Goal: Information Seeking & Learning: Learn about a topic

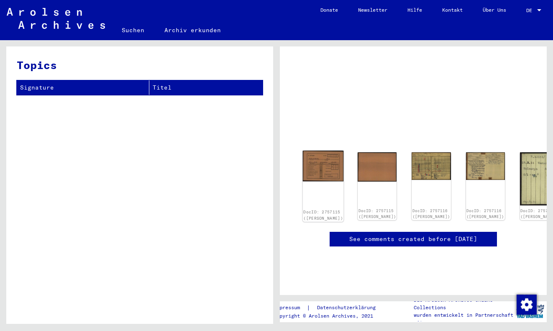
click at [316, 173] on div "DocID: 2757115 ([PERSON_NAME])" at bounding box center [323, 186] width 41 height 71
click at [317, 158] on img at bounding box center [323, 166] width 41 height 31
click at [321, 152] on img at bounding box center [323, 166] width 39 height 29
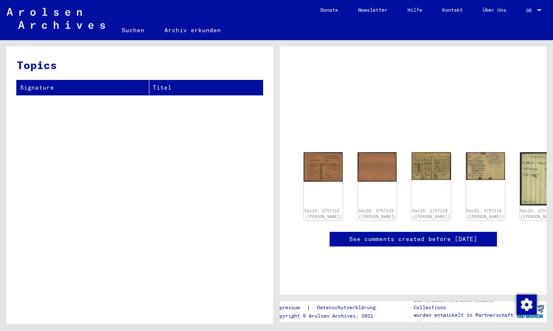
click at [358, 152] on img at bounding box center [377, 166] width 39 height 29
click at [411, 152] on img at bounding box center [430, 166] width 39 height 28
click at [466, 152] on img at bounding box center [485, 166] width 39 height 28
click at [520, 152] on img at bounding box center [539, 178] width 39 height 53
click at [314, 152] on img at bounding box center [323, 166] width 39 height 29
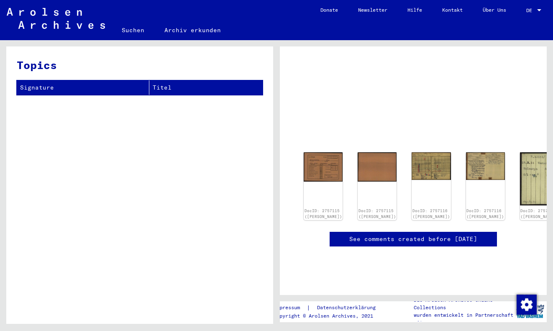
scroll to position [0, 0]
click at [317, 160] on img at bounding box center [323, 166] width 39 height 29
click at [357, 161] on img at bounding box center [377, 166] width 41 height 31
click at [411, 166] on img at bounding box center [431, 165] width 41 height 29
